Goal: Navigation & Orientation: Find specific page/section

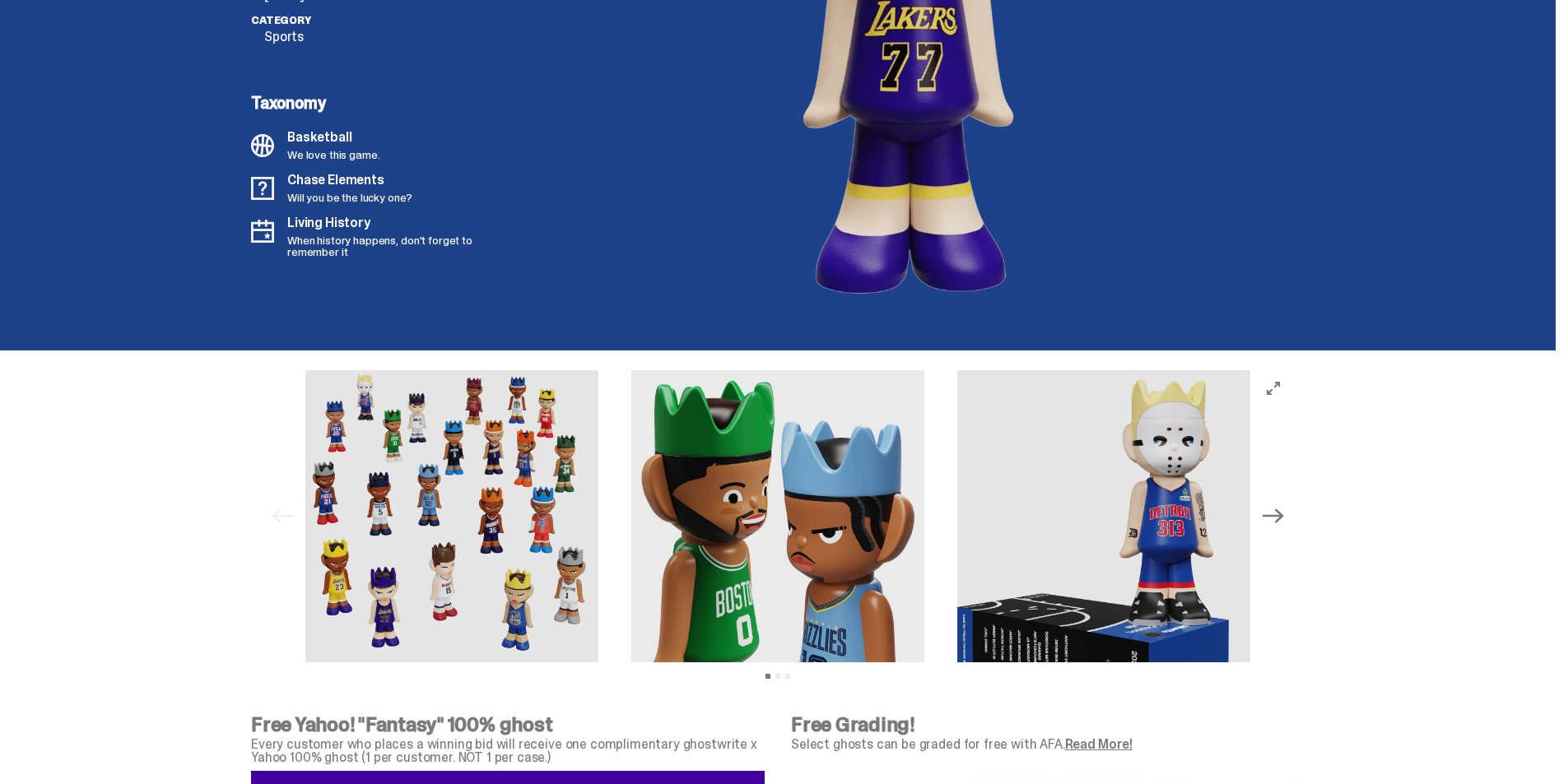
scroll to position [4839, 0]
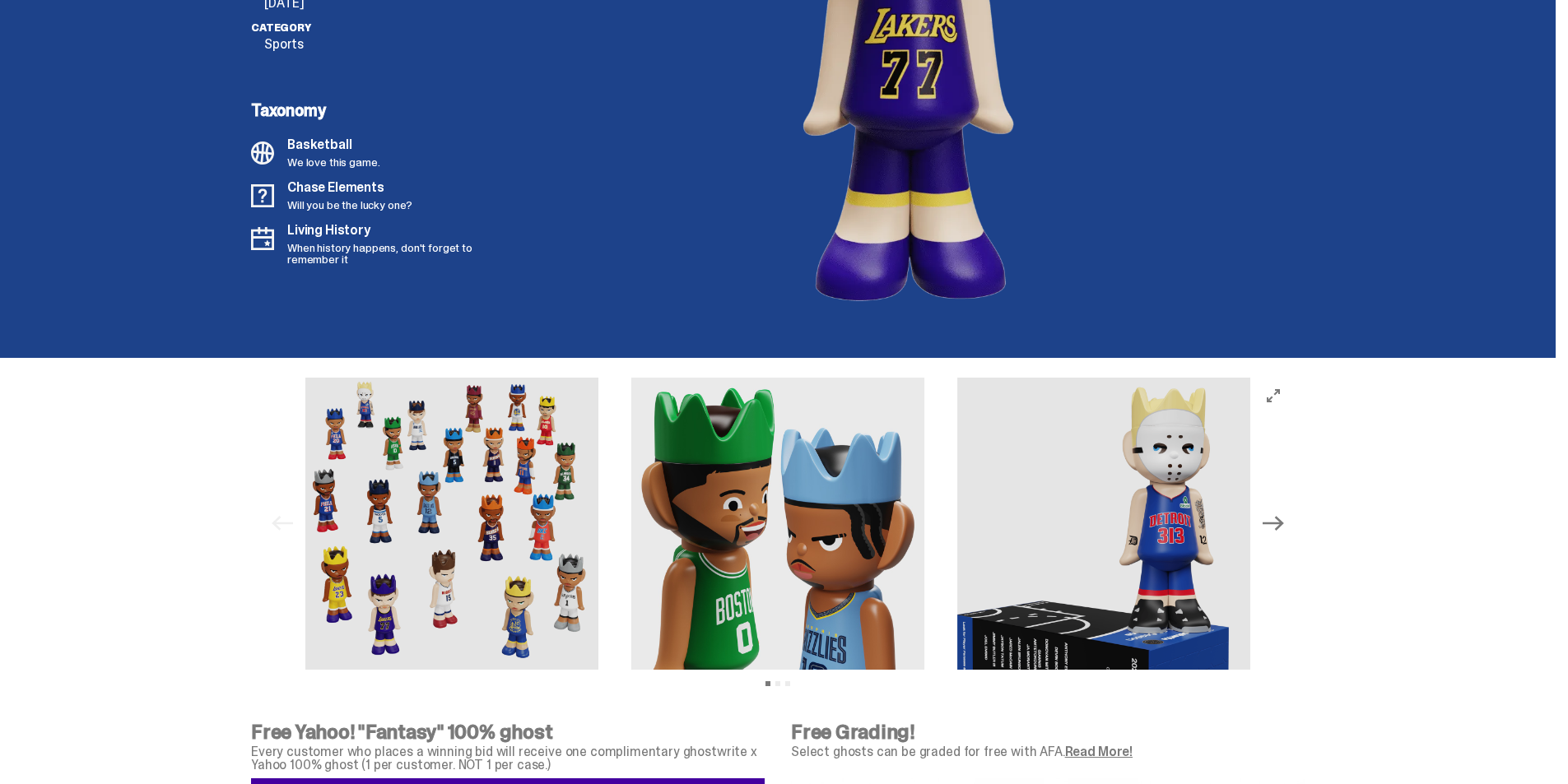
click at [445, 500] on img at bounding box center [452, 524] width 293 height 293
click at [770, 643] on img at bounding box center [778, 524] width 293 height 293
click at [1099, 525] on img at bounding box center [1104, 524] width 293 height 293
click at [1282, 525] on icon "Next" at bounding box center [1273, 524] width 22 height 22
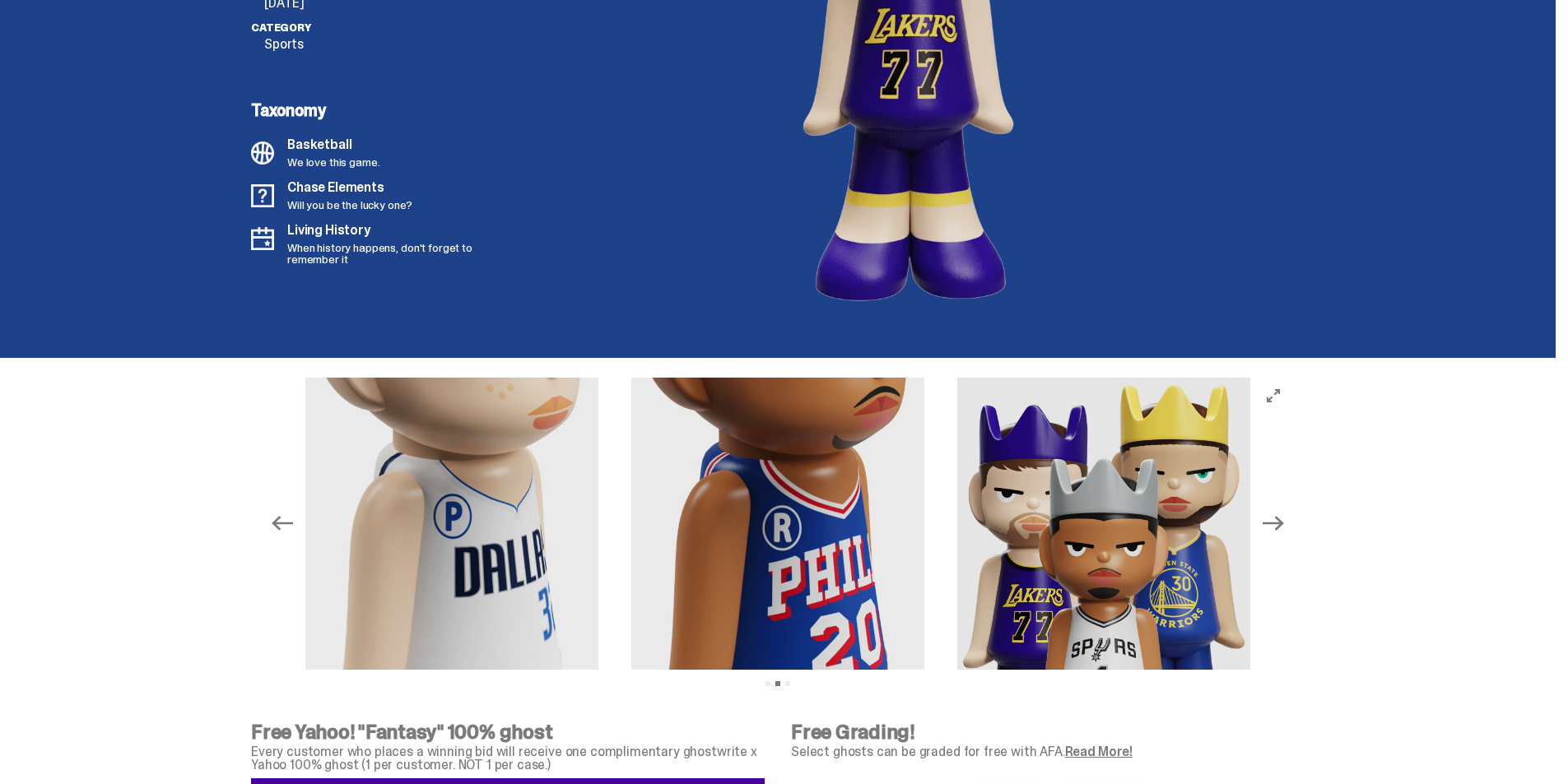
click at [1282, 525] on icon "Next" at bounding box center [1273, 524] width 22 height 22
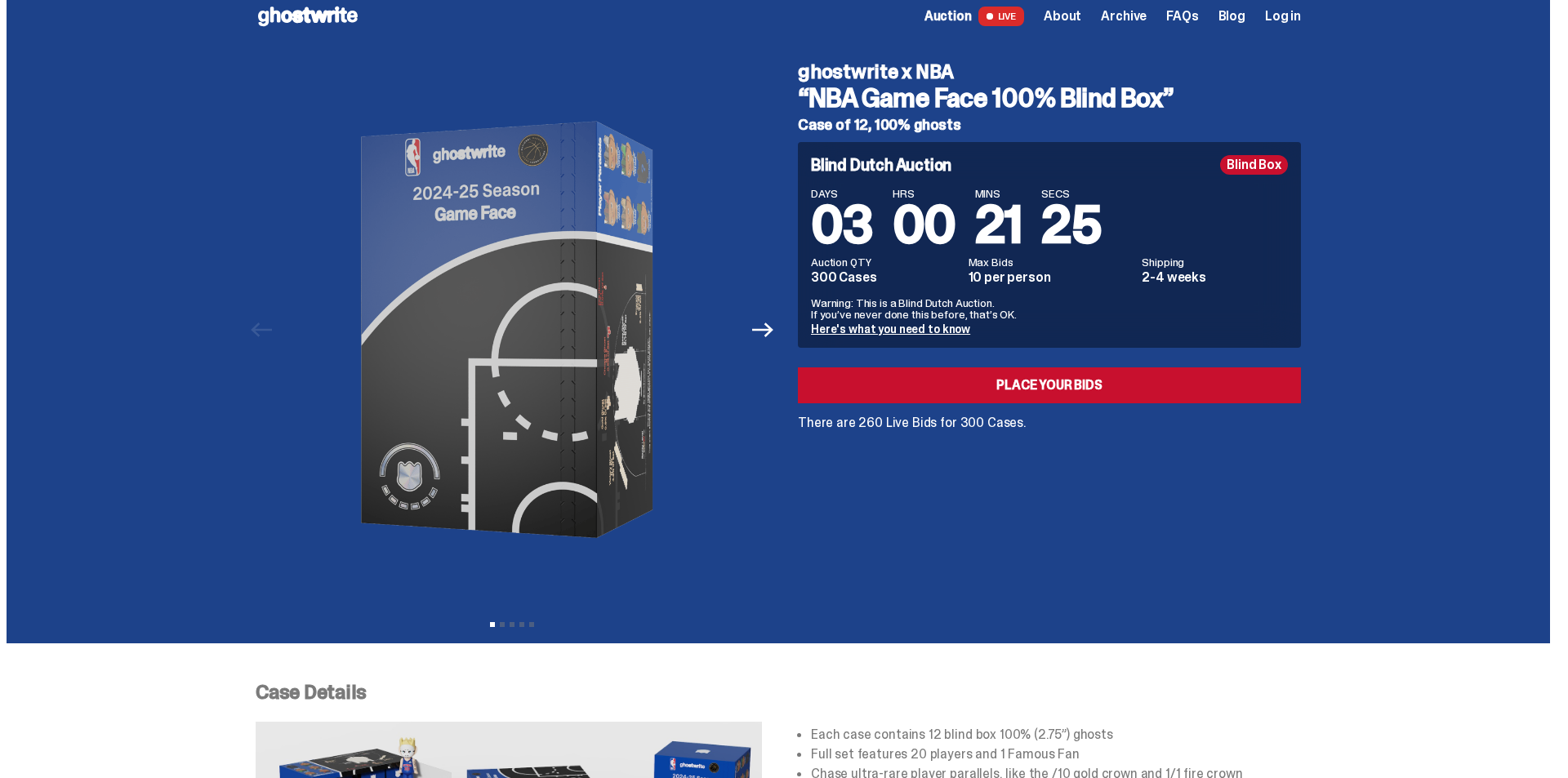
scroll to position [0, 0]
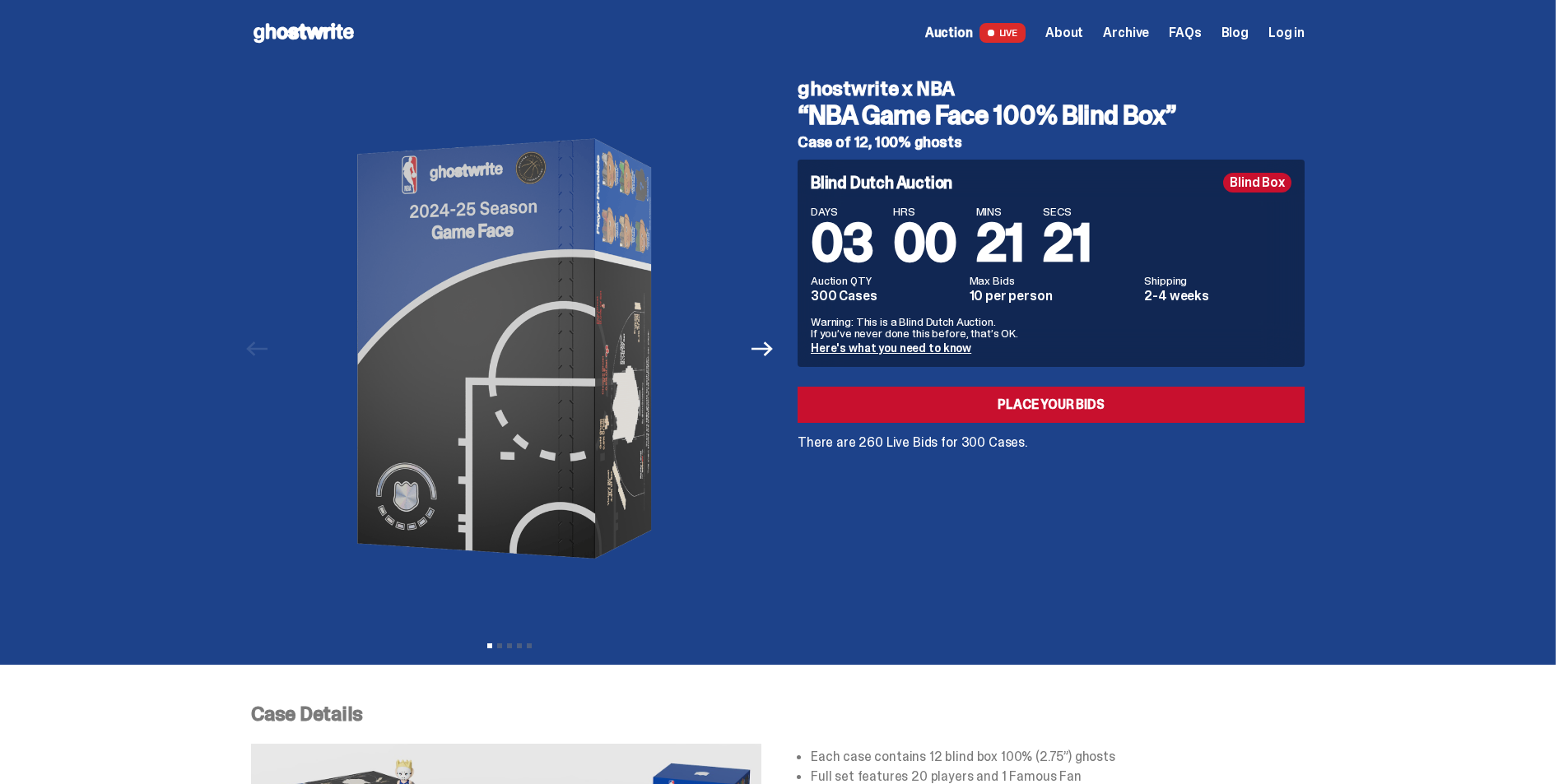
click at [1082, 35] on span "About" at bounding box center [1064, 33] width 38 height 13
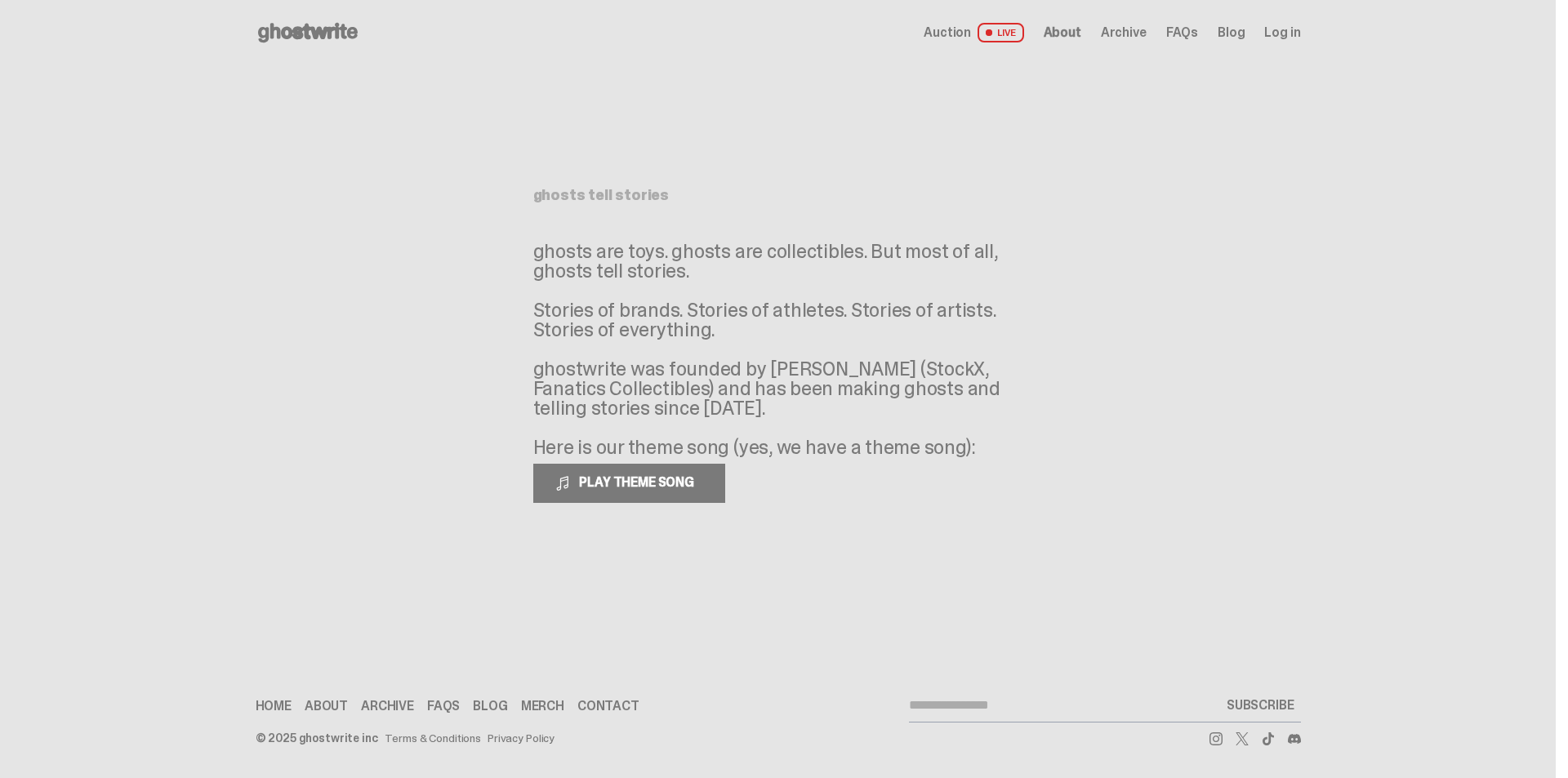
click at [1161, 27] on div "Auction LIVE About Archive FAQs Blog Log in" at bounding box center [1112, 33] width 377 height 20
click at [689, 478] on span "PLAY THEME SONG" at bounding box center [638, 483] width 132 height 17
